Goal: Task Accomplishment & Management: Use online tool/utility

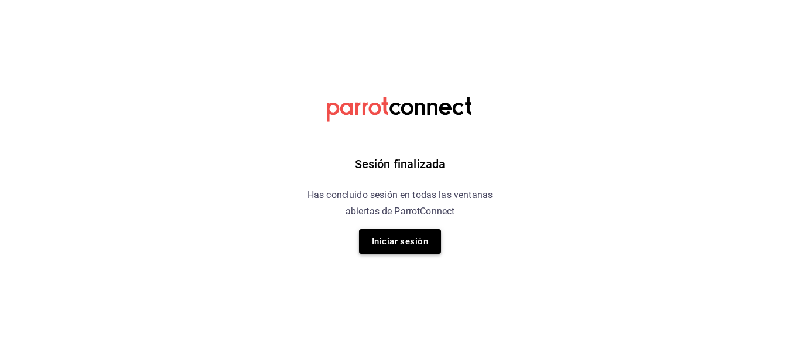
click at [386, 247] on button "Iniciar sesión" at bounding box center [400, 241] width 82 height 25
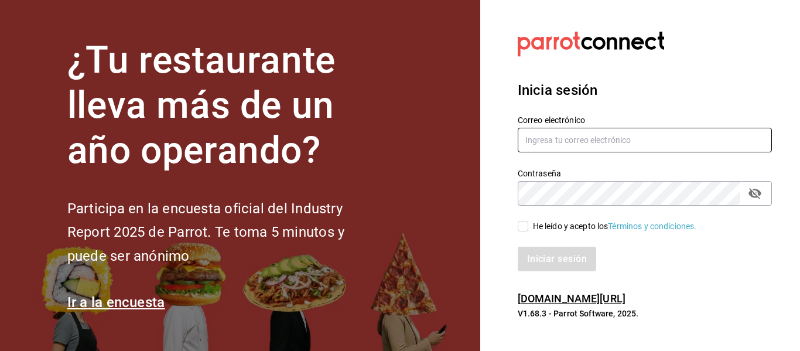
type input "vchagas@burkebrothers.co"
click at [533, 149] on input "vchagas@burkebrothers.co" at bounding box center [645, 140] width 254 height 25
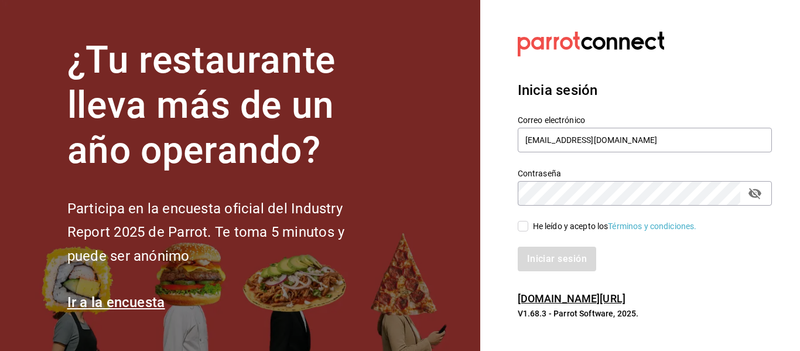
click at [523, 227] on input "He leído y acepto los Términos y condiciones." at bounding box center [523, 226] width 11 height 11
checkbox input "true"
click at [548, 274] on div "Inicia sesión Correo electrónico vchagas@burkebrothers.co Contraseña Contraseña…" at bounding box center [645, 176] width 254 height 220
click at [540, 258] on button "Iniciar sesión" at bounding box center [558, 259] width 80 height 25
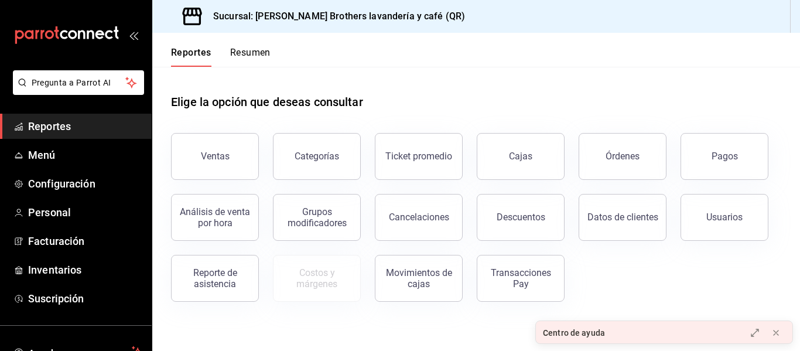
click at [711, 164] on button "Pagos" at bounding box center [725, 156] width 88 height 47
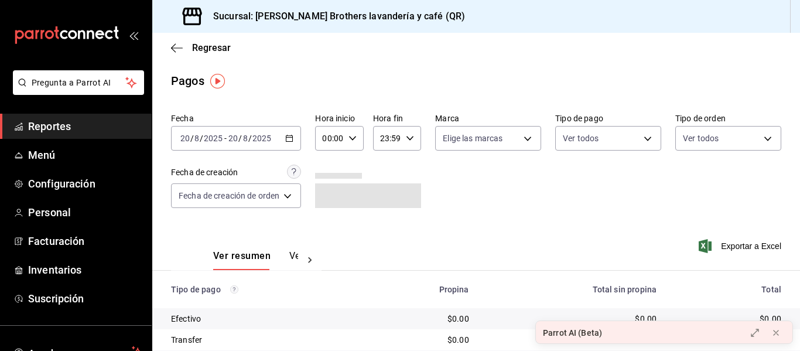
click at [293, 137] on icon "button" at bounding box center [289, 138] width 8 height 8
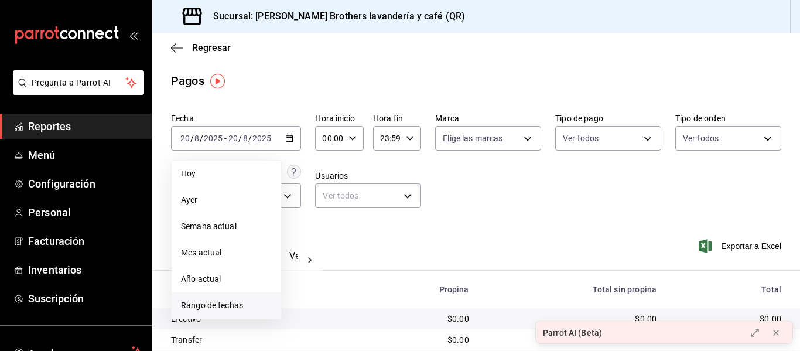
click at [249, 302] on span "Rango de fechas" at bounding box center [226, 305] width 91 height 12
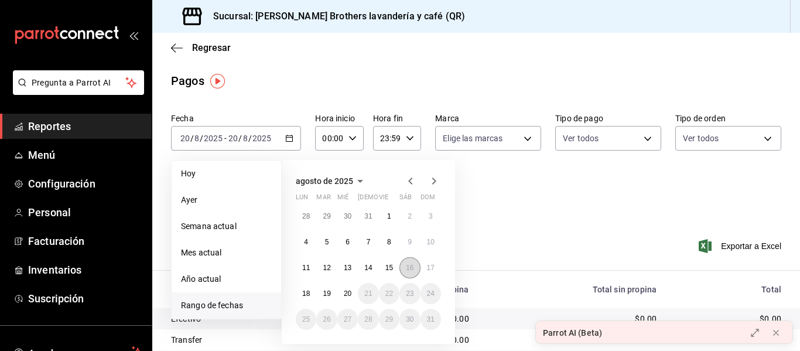
click at [406, 271] on abbr "16" at bounding box center [410, 268] width 8 height 8
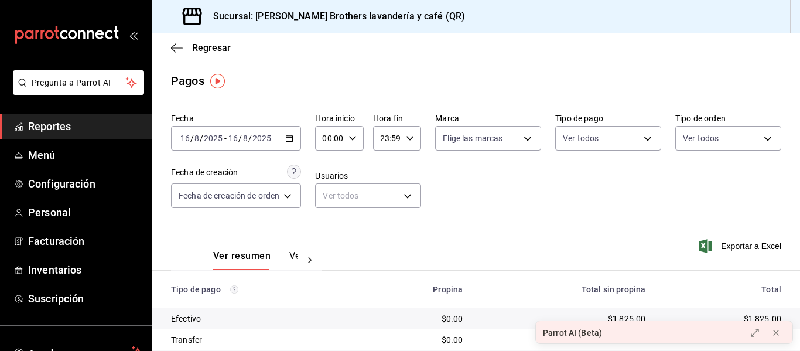
click at [294, 256] on button "Ver pagos" at bounding box center [311, 260] width 44 height 20
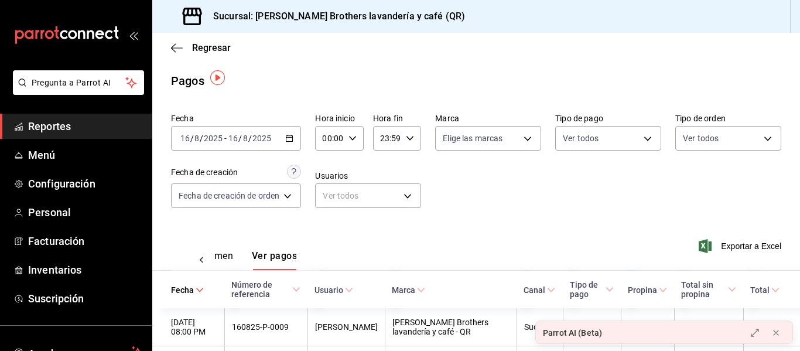
scroll to position [59, 0]
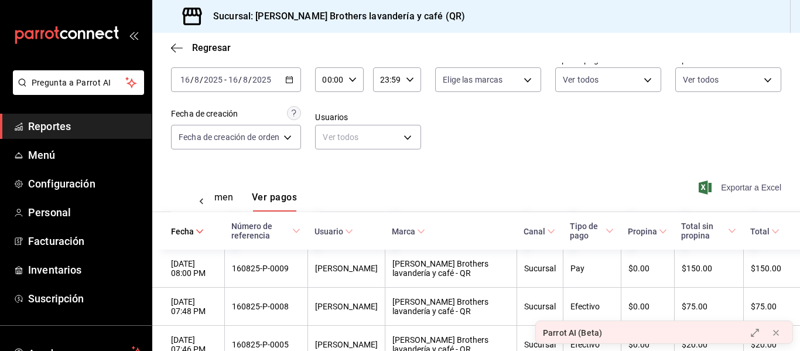
click at [740, 183] on span "Exportar a Excel" at bounding box center [741, 187] width 80 height 14
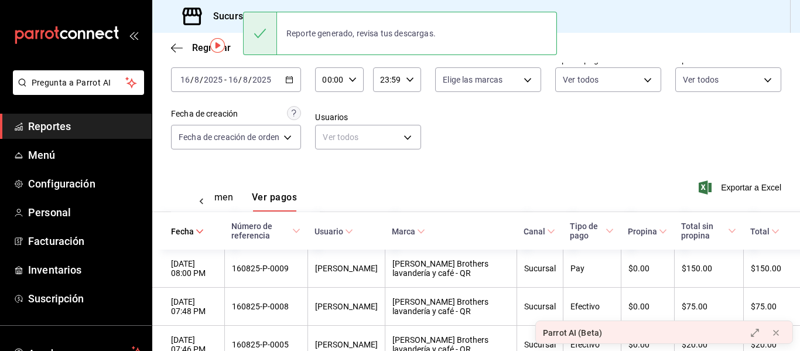
scroll to position [0, 0]
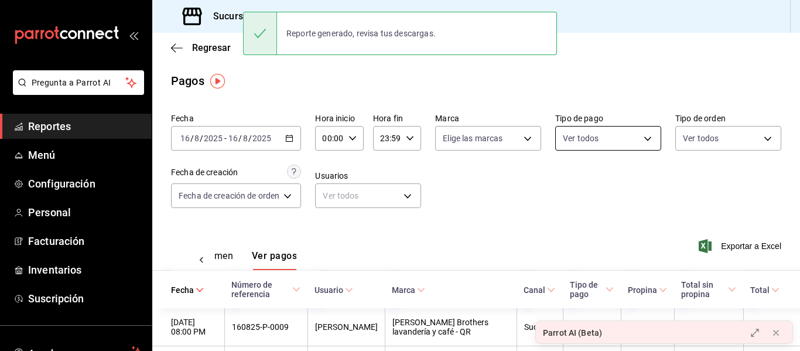
click at [643, 141] on body "Pregunta a Parrot AI Reportes Menú Configuración Personal Facturación Inventari…" at bounding box center [400, 175] width 800 height 351
click at [598, 221] on span "Efectivo" at bounding box center [617, 223] width 66 height 12
type input "05f43dae-7884-44d1-9aaf-dad17ac2ebd9"
checkbox input "true"
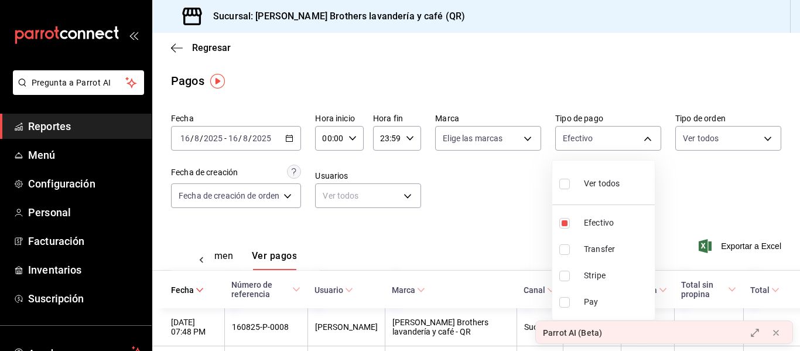
click at [713, 194] on div at bounding box center [400, 175] width 800 height 351
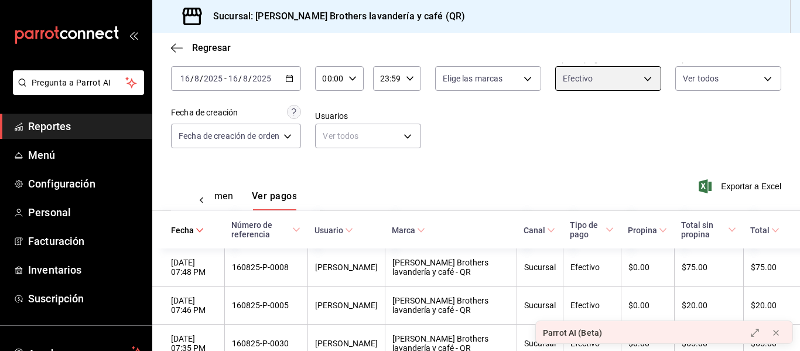
scroll to position [117, 0]
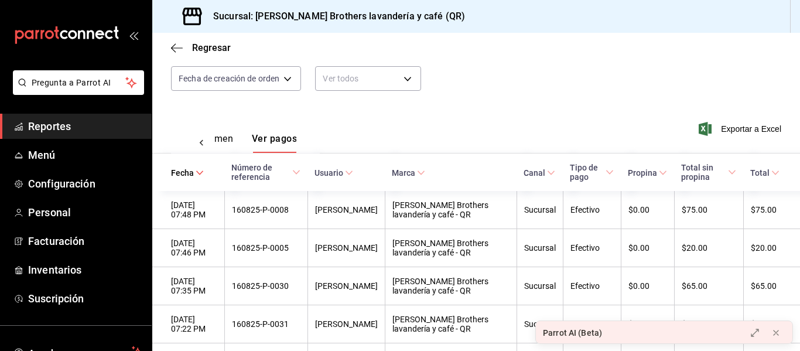
click at [367, 173] on th "Usuario" at bounding box center [346, 173] width 77 height 38
click at [353, 173] on \(Stroke\) at bounding box center [349, 173] width 7 height 4
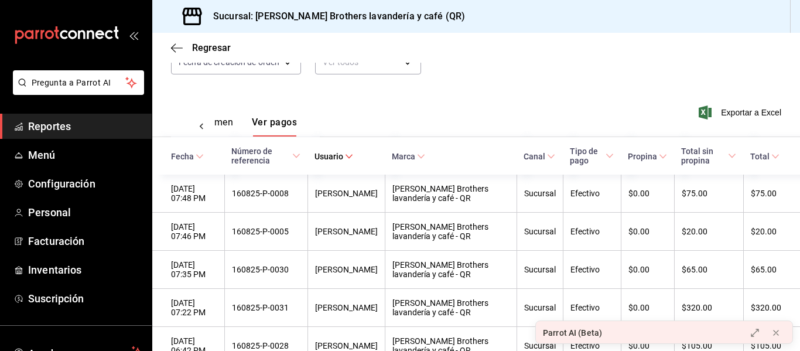
scroll to position [176, 0]
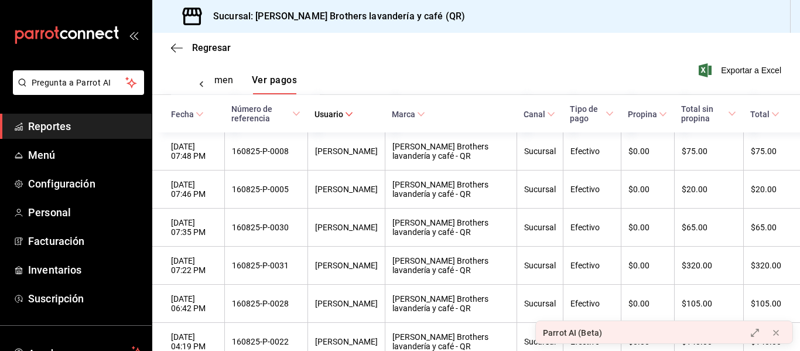
click at [353, 111] on icon at bounding box center [349, 114] width 8 height 8
click at [353, 116] on icon at bounding box center [349, 114] width 8 height 8
click at [164, 41] on div "Regresar" at bounding box center [476, 48] width 648 height 30
click at [199, 86] on icon at bounding box center [202, 85] width 12 height 12
click at [199, 86] on div "Ver resumen Ver pagos" at bounding box center [245, 77] width 149 height 34
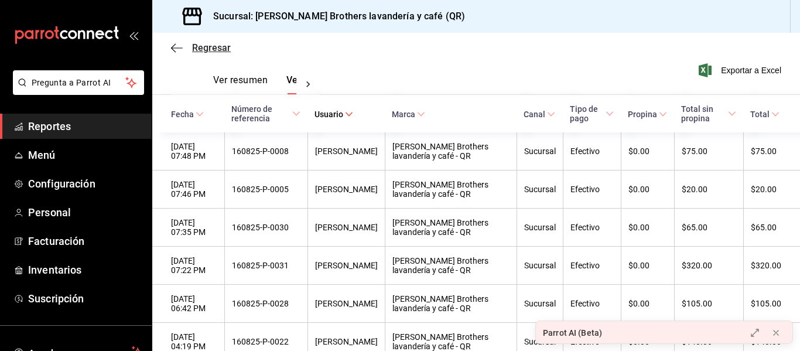
click at [176, 51] on icon "button" at bounding box center [177, 48] width 12 height 11
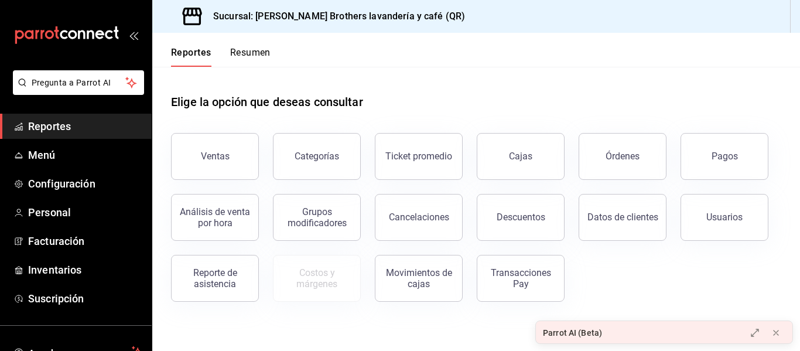
click at [677, 152] on div "Pagos" at bounding box center [718, 149] width 102 height 61
click at [698, 159] on button "Pagos" at bounding box center [725, 156] width 88 height 47
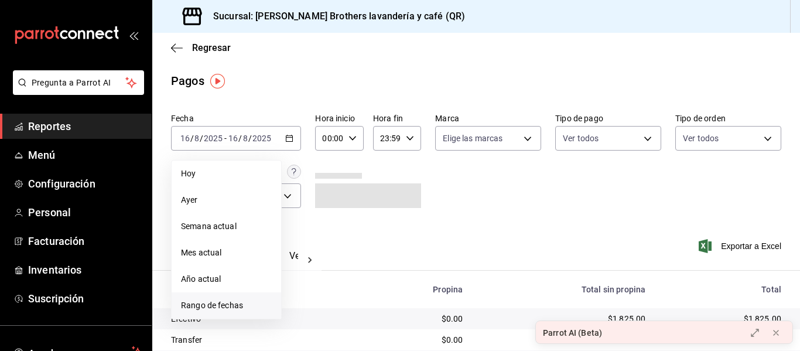
click at [216, 307] on span "Rango de fechas" at bounding box center [226, 305] width 91 height 12
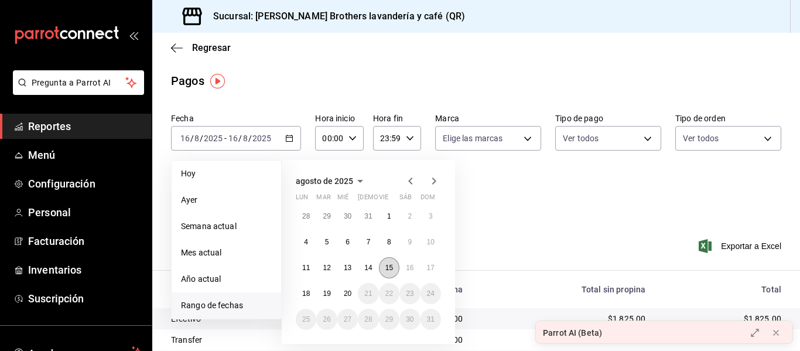
click at [384, 267] on button "15" at bounding box center [389, 267] width 21 height 21
click at [383, 268] on button "15" at bounding box center [389, 267] width 21 height 21
click at [211, 301] on span "Rango de fechas" at bounding box center [226, 305] width 91 height 12
click at [396, 272] on button "15" at bounding box center [389, 267] width 21 height 21
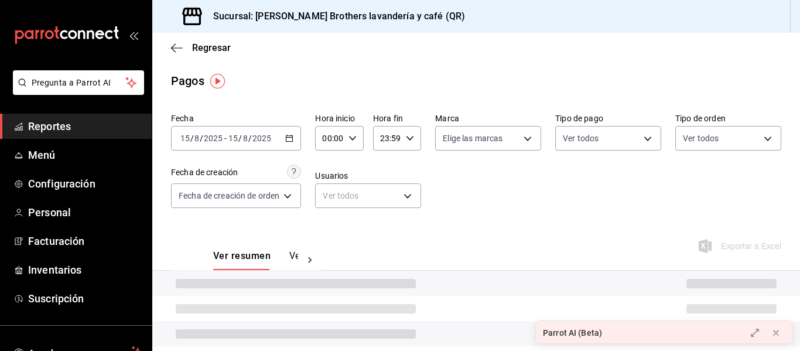
click at [383, 261] on div "Ver resumen Ver pagos Exportar a Excel" at bounding box center [476, 253] width 648 height 62
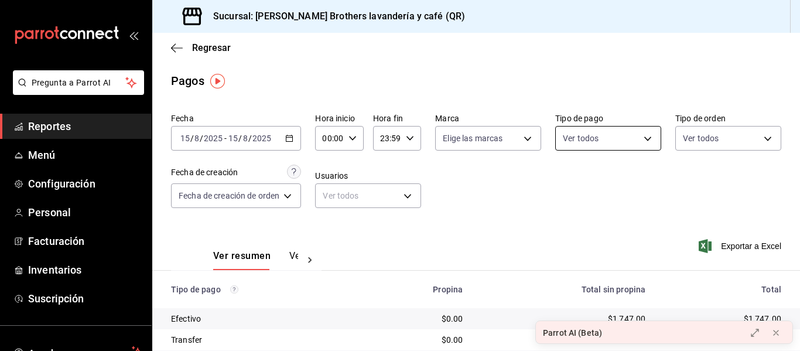
click at [590, 138] on body "Pregunta a Parrot AI Reportes Menú Configuración Personal Facturación Inventari…" at bounding box center [400, 175] width 800 height 351
click at [596, 223] on span "Efectivo" at bounding box center [617, 223] width 66 height 12
type input "05f43dae-7884-44d1-9aaf-dad17ac2ebd9"
checkbox input "true"
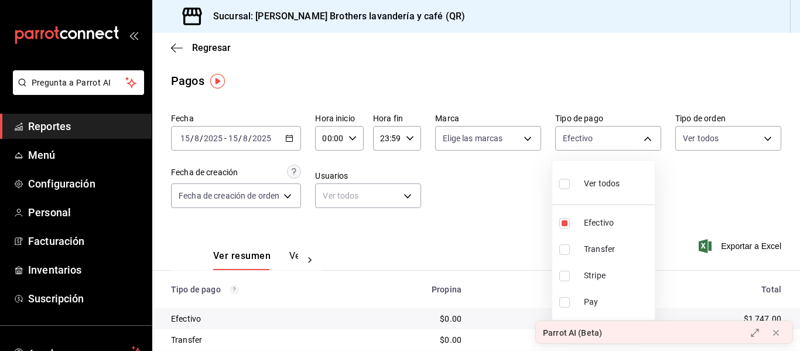
click at [495, 214] on div at bounding box center [400, 175] width 800 height 351
click at [292, 252] on button "Ver pagos" at bounding box center [311, 260] width 44 height 20
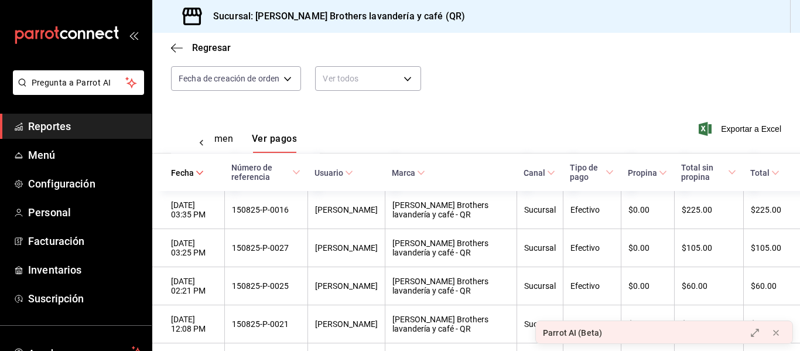
scroll to position [176, 0]
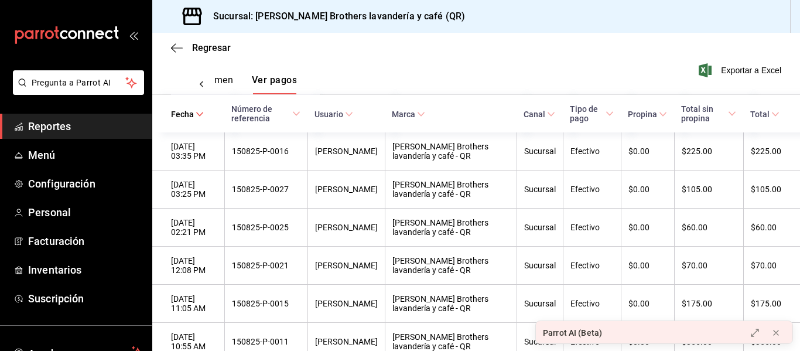
click at [360, 125] on th "Usuario" at bounding box center [346, 114] width 77 height 38
click at [353, 116] on span "Usuario" at bounding box center [334, 114] width 39 height 9
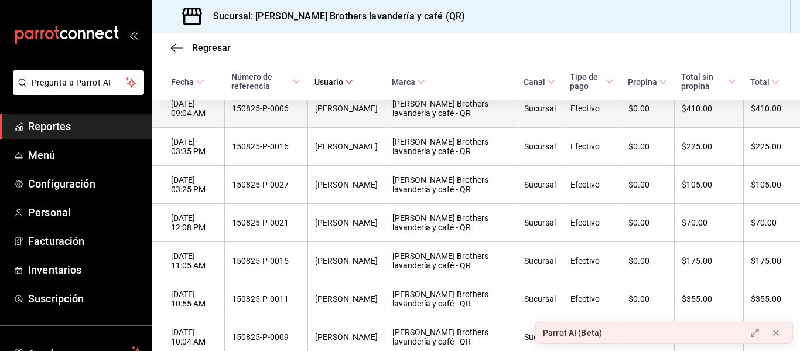
scroll to position [135, 0]
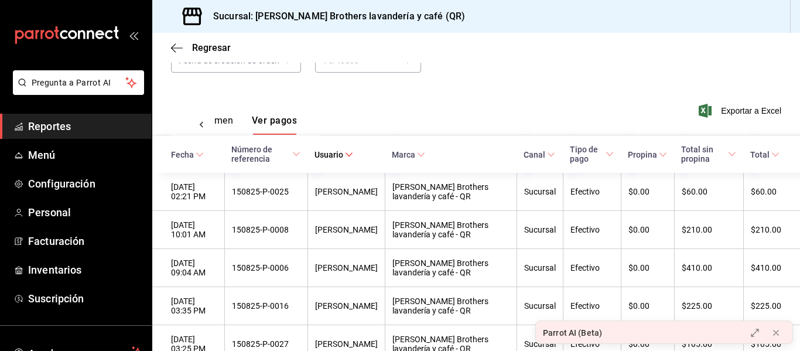
click at [578, 87] on div "Ver resumen Ver pagos Exportar a Excel" at bounding box center [476, 118] width 648 height 62
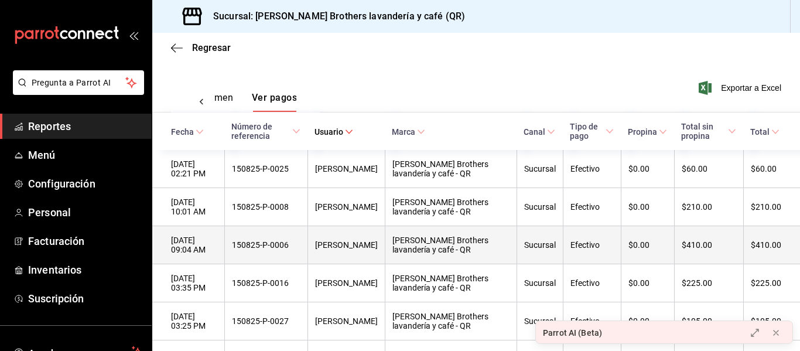
scroll to position [234, 0]
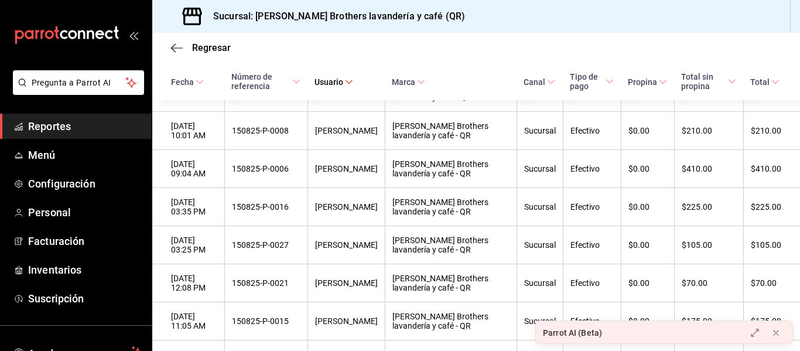
click at [713, 80] on span "Total sin propina" at bounding box center [708, 81] width 55 height 19
click at [713, 81] on span "Total sin propina" at bounding box center [708, 81] width 55 height 19
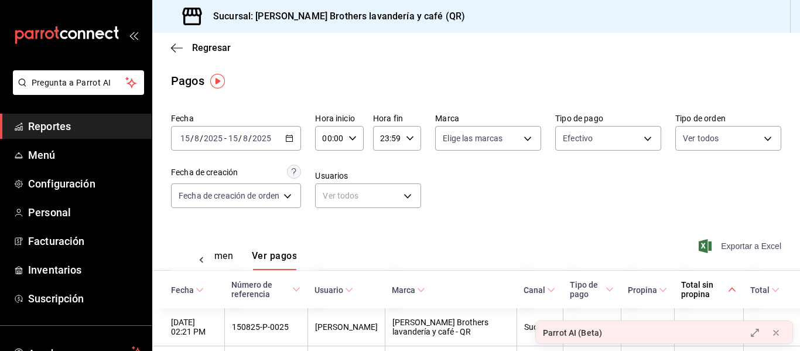
click at [706, 247] on span "Exportar a Excel" at bounding box center [741, 246] width 80 height 14
